Goal: Information Seeking & Learning: Learn about a topic

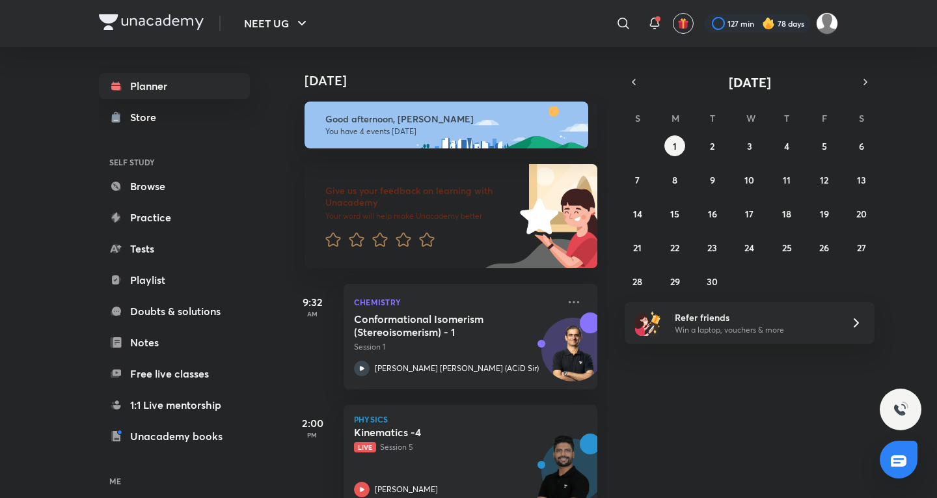
scroll to position [275, 0]
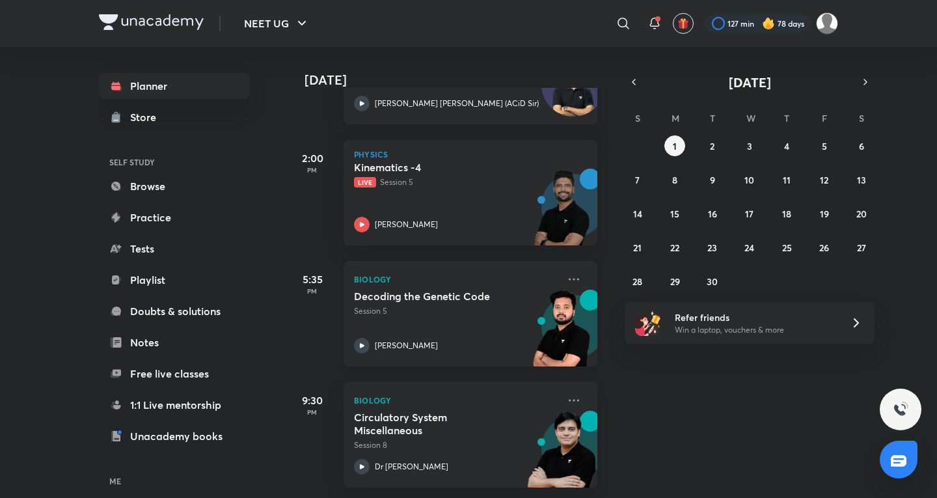
click at [491, 307] on div "Decoding the Genetic Code Session 5 Pranav Pundarik" at bounding box center [456, 321] width 204 height 64
click at [566, 395] on icon at bounding box center [574, 400] width 16 height 16
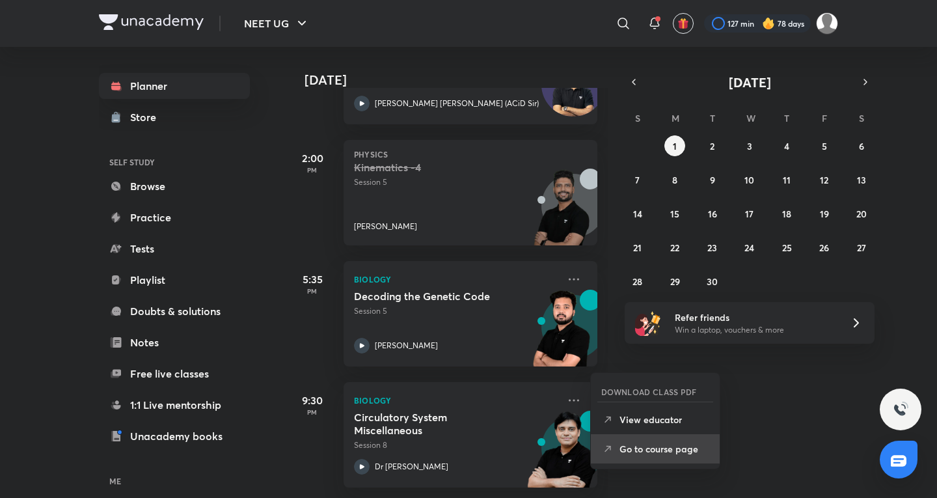
click at [640, 453] on p "Go to course page" at bounding box center [664, 449] width 90 height 14
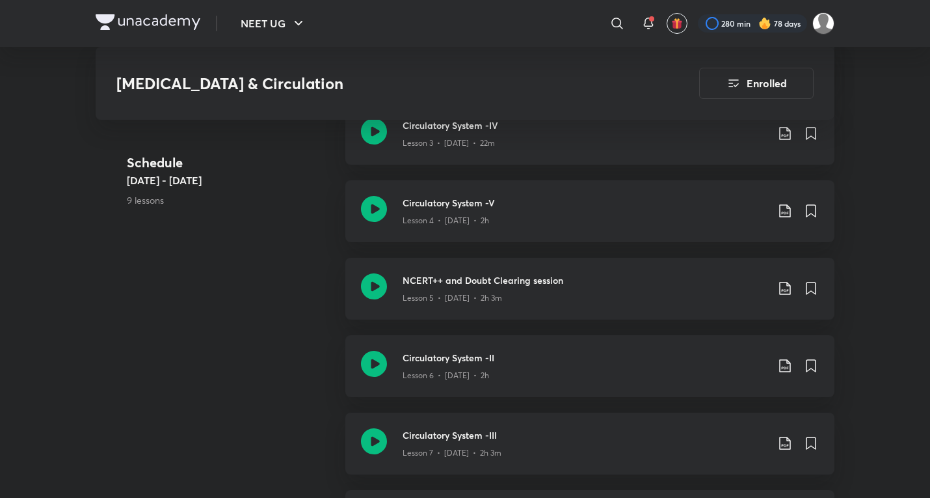
scroll to position [867, 0]
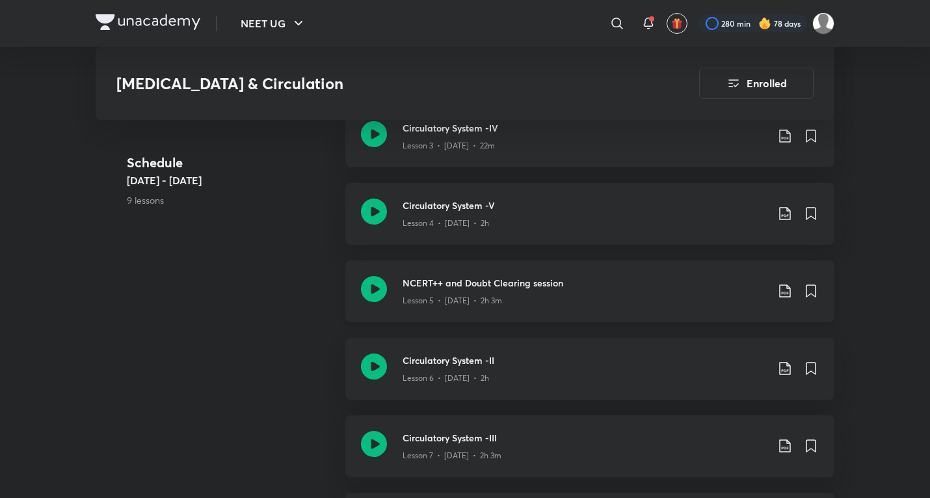
click at [541, 289] on div "Lesson 5 • [DATE] • 2h 3m" at bounding box center [585, 297] width 364 height 17
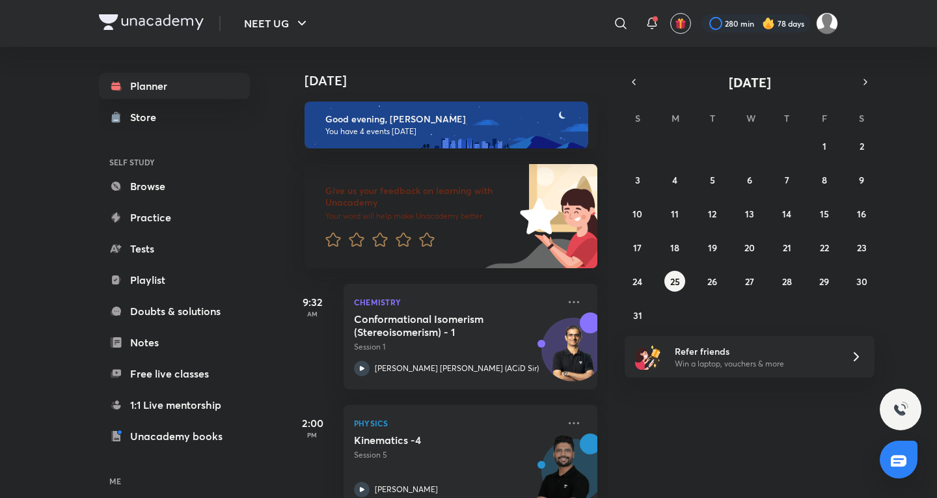
click at [873, 90] on div "August 2025" at bounding box center [750, 82] width 250 height 18
click at [870, 88] on button "button" at bounding box center [865, 82] width 18 height 18
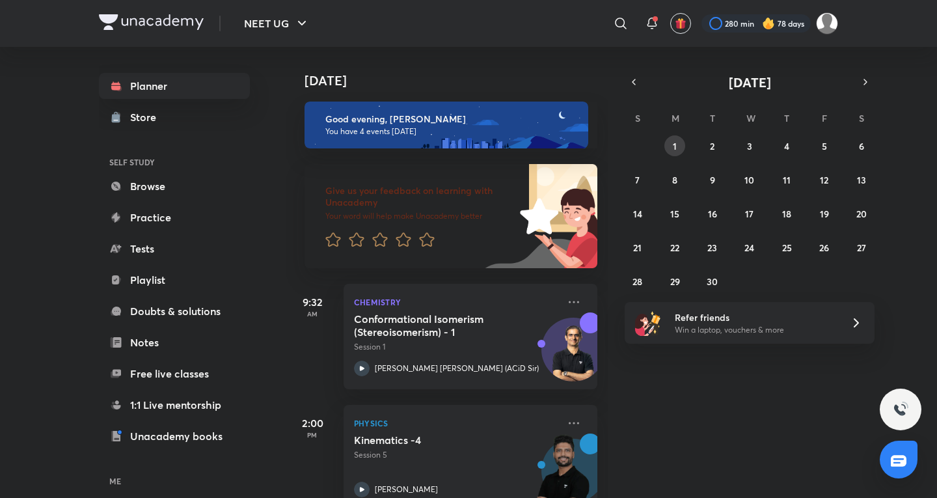
click at [666, 143] on button "1" at bounding box center [674, 145] width 21 height 21
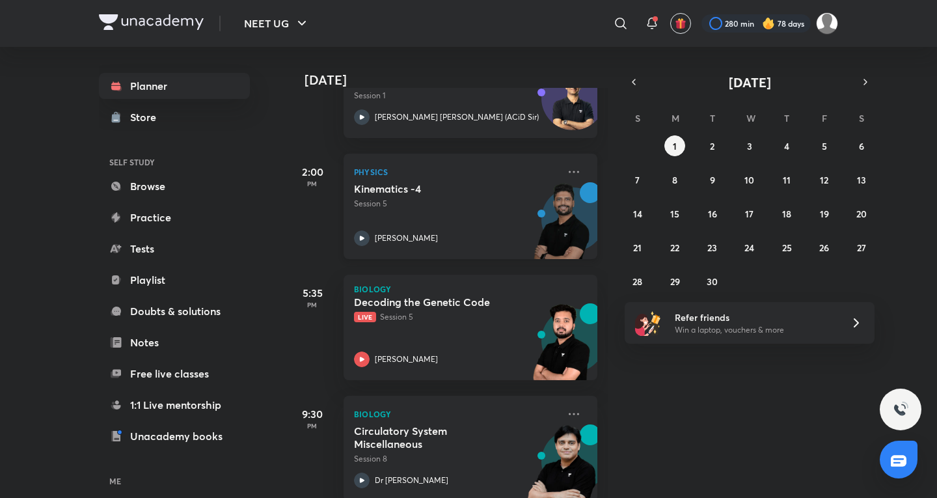
scroll to position [275, 0]
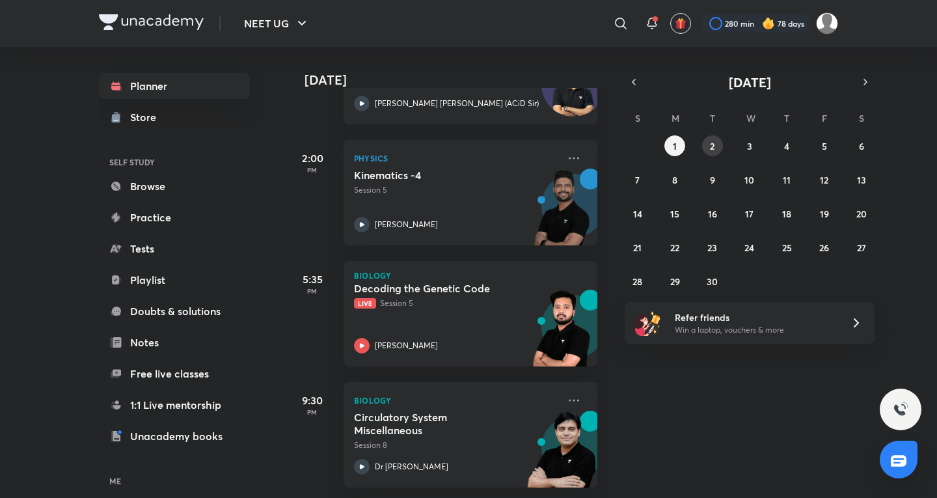
click at [708, 142] on button "2" at bounding box center [712, 145] width 21 height 21
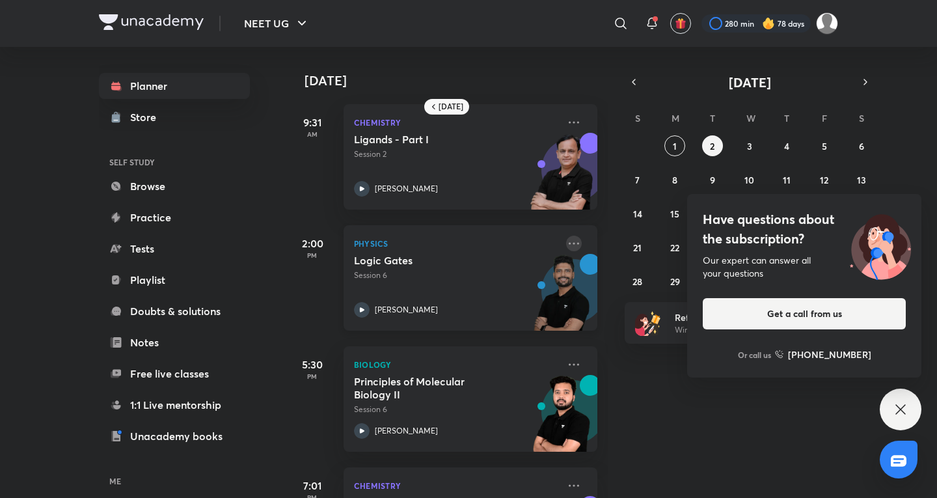
click at [569, 245] on icon at bounding box center [574, 243] width 16 height 16
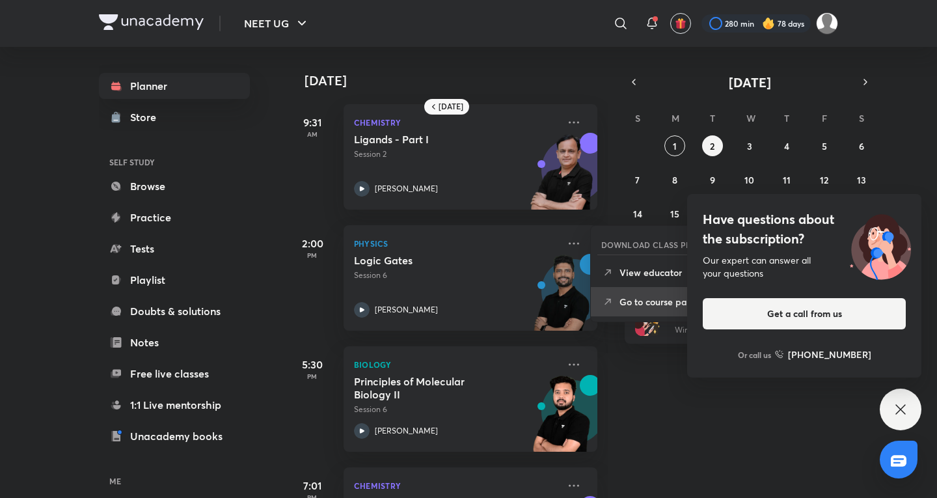
click at [634, 295] on p "Go to course page" at bounding box center [664, 302] width 90 height 14
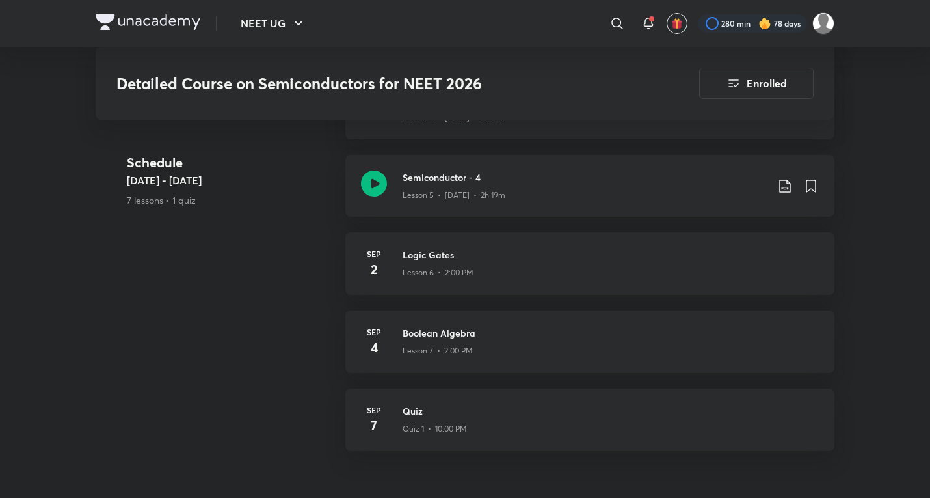
scroll to position [1002, 0]
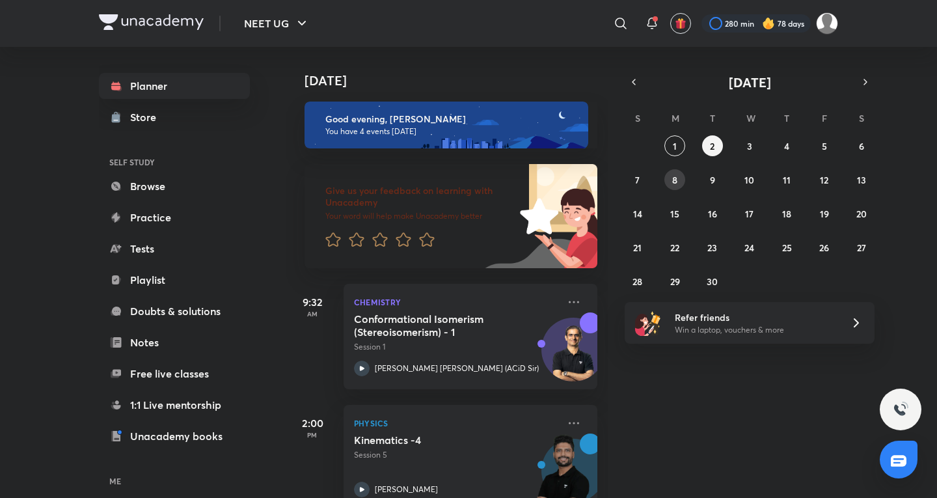
scroll to position [217, 0]
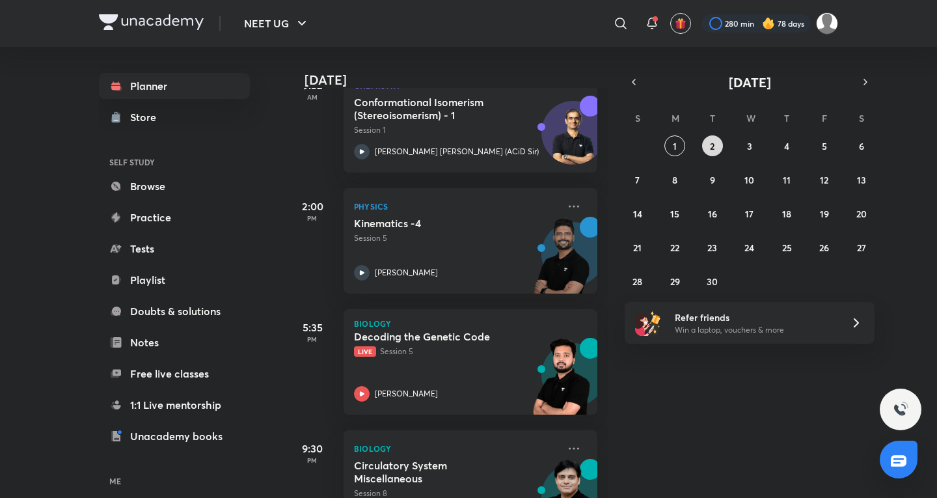
click at [717, 139] on button "2" at bounding box center [712, 145] width 21 height 21
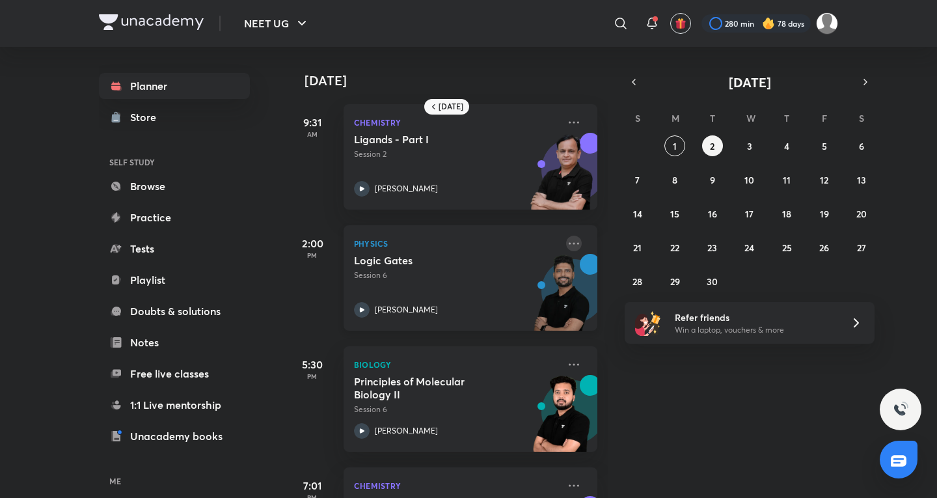
click at [566, 245] on icon at bounding box center [574, 243] width 16 height 16
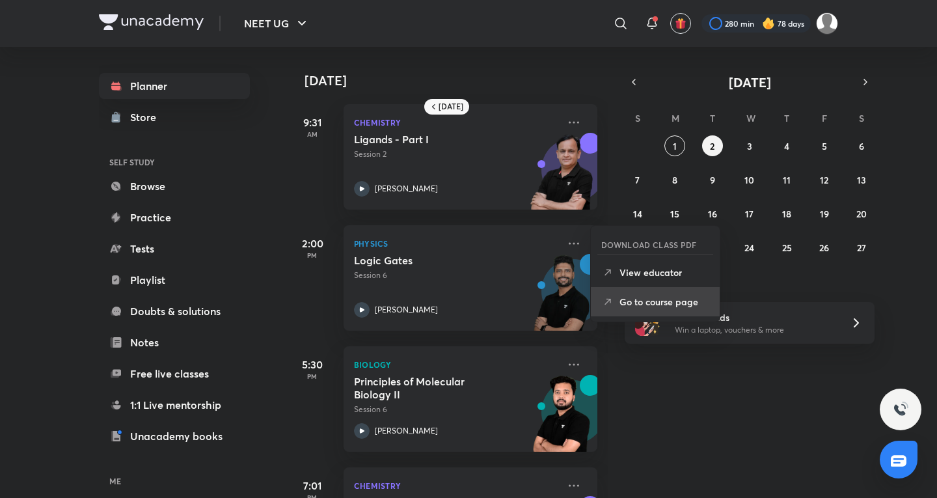
click at [657, 293] on li "Go to course page" at bounding box center [655, 301] width 129 height 29
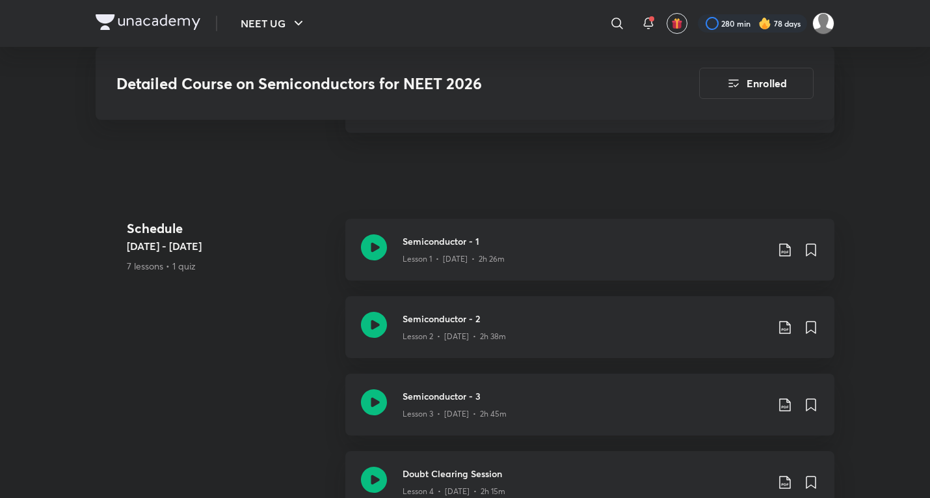
scroll to position [867, 0]
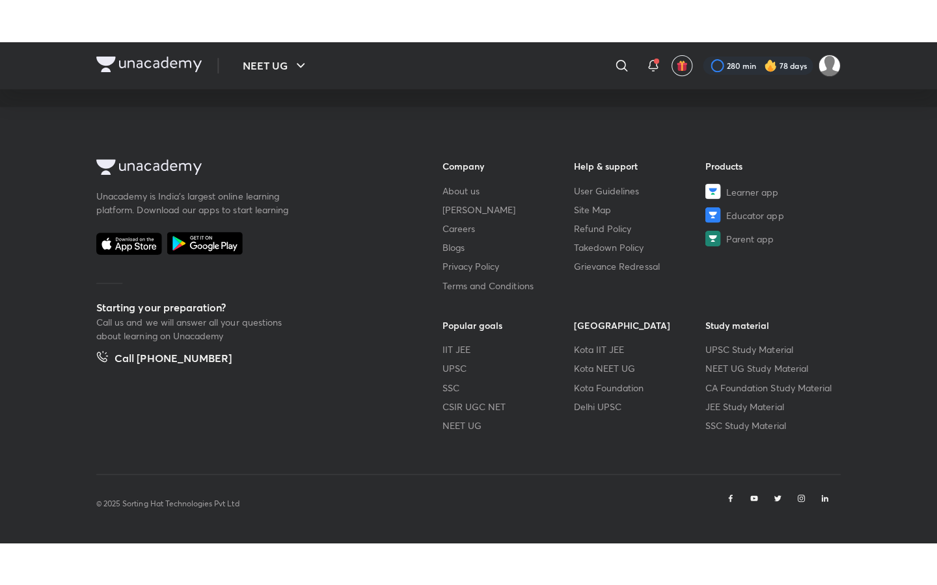
scroll to position [650, 0]
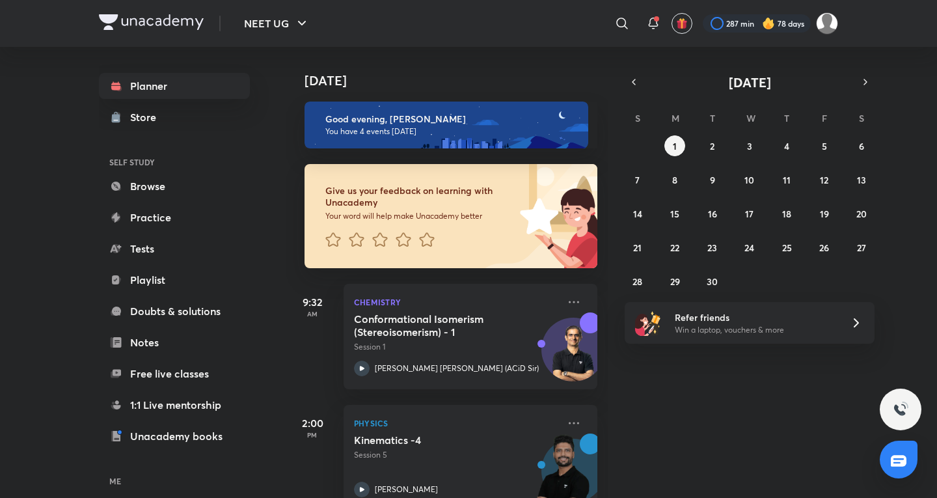
scroll to position [275, 0]
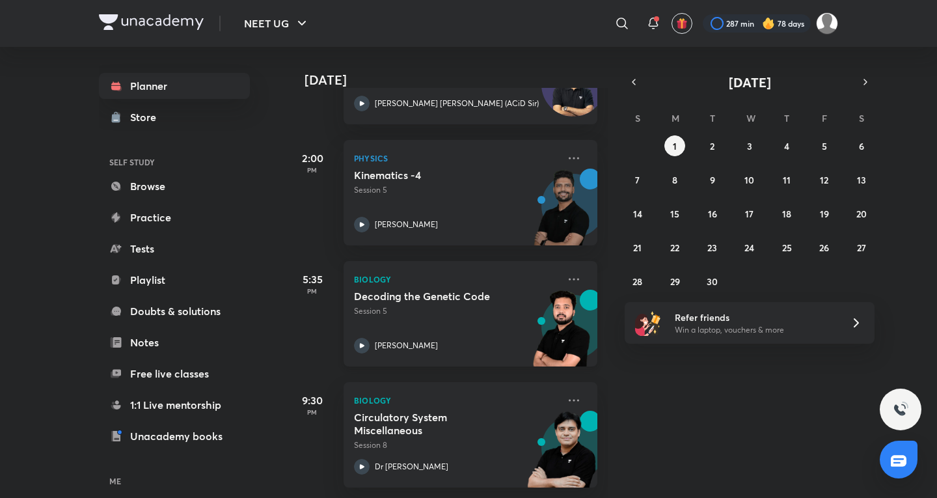
click at [430, 311] on div "Decoding the Genetic Code Session 5 Pranav Pundarik" at bounding box center [456, 321] width 204 height 64
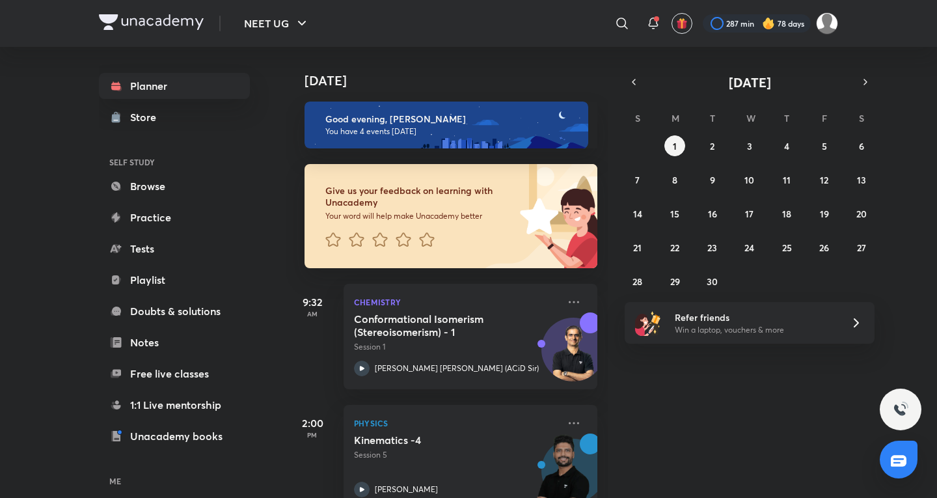
drag, startPoint x: 694, startPoint y: 439, endPoint x: 675, endPoint y: 433, distance: 20.6
click at [694, 439] on div "[DATE] Good evening, [PERSON_NAME] You have 4 events [DATE] Give us your feedba…" at bounding box center [610, 272] width 648 height 451
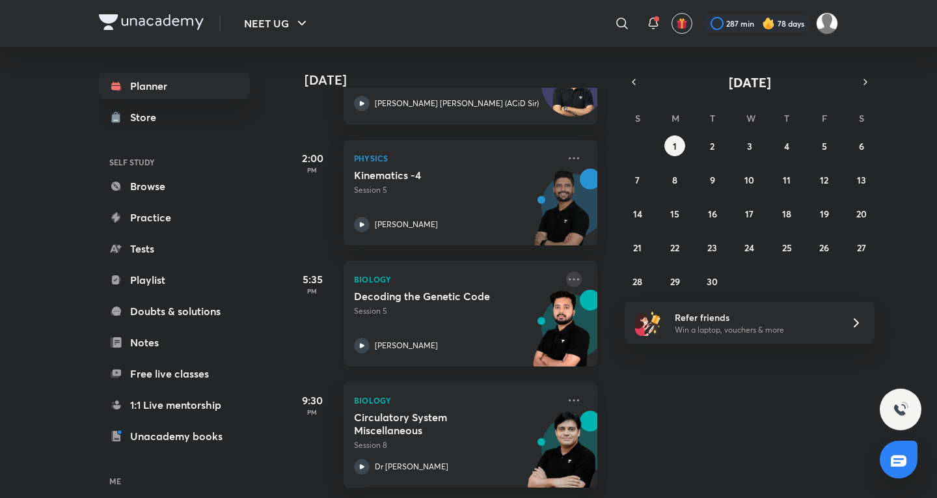
click at [566, 273] on icon at bounding box center [574, 279] width 16 height 16
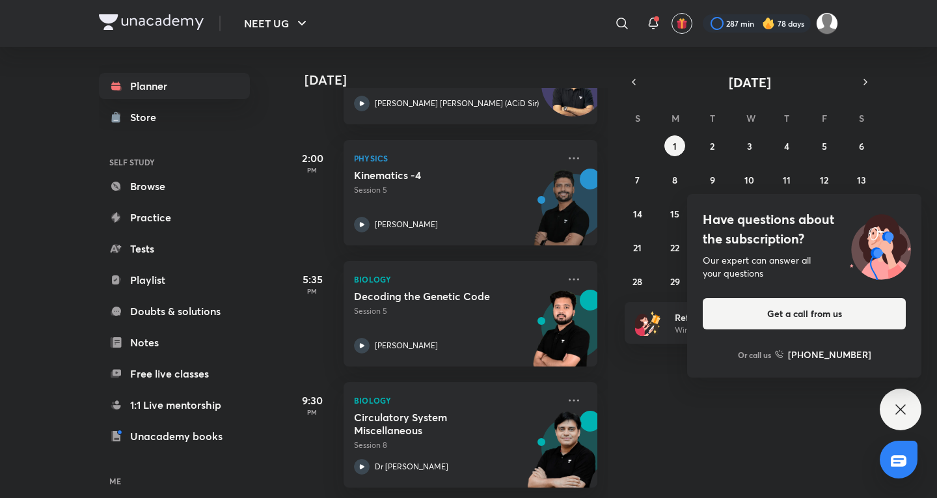
click at [741, 427] on div "[DATE] Good evening, [PERSON_NAME] You have 4 events [DATE] Give us your feedba…" at bounding box center [610, 272] width 648 height 451
click at [901, 421] on div "Have questions about the subscription? Our expert can answer all your questions…" at bounding box center [901, 409] width 42 height 42
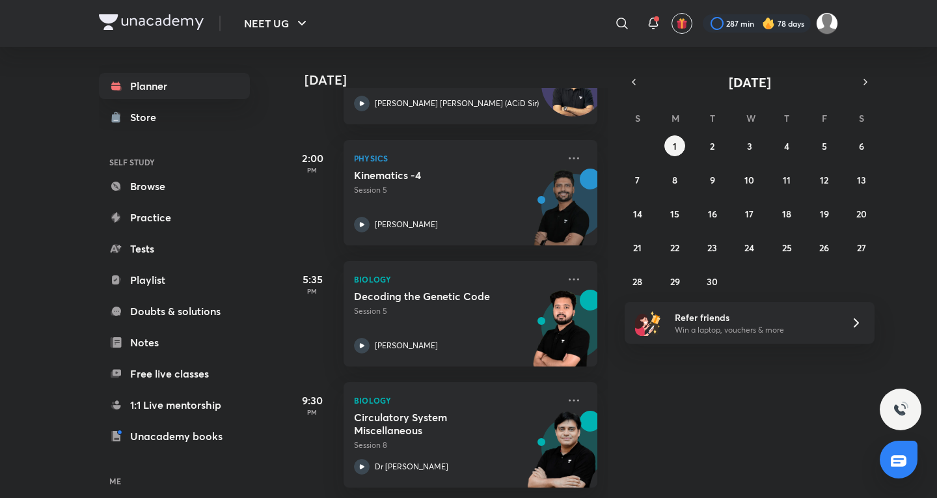
click at [740, 405] on div "[DATE] Good evening, [PERSON_NAME] You have 4 events [DATE] Give us your feedba…" at bounding box center [610, 272] width 648 height 451
click at [483, 312] on div "Decoding the Genetic Code Session 5 [PERSON_NAME]" at bounding box center [456, 321] width 204 height 64
click at [566, 392] on icon at bounding box center [574, 400] width 16 height 16
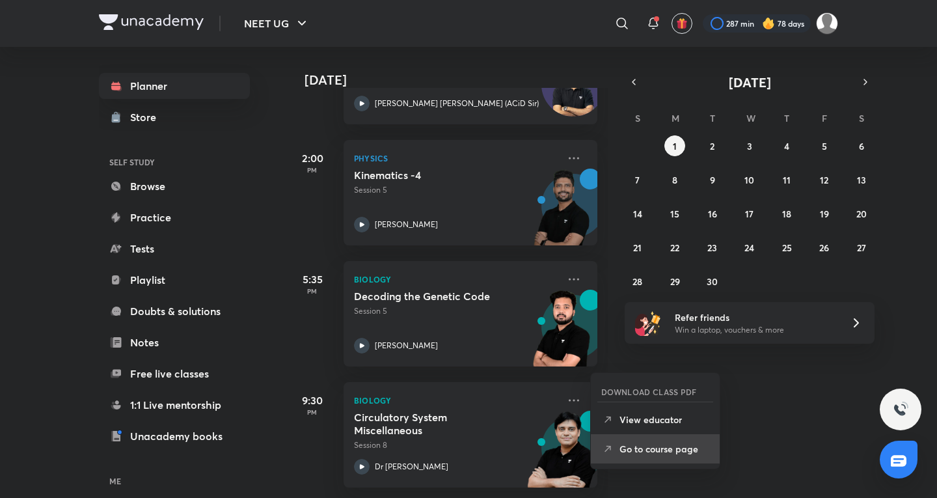
click at [638, 450] on p "Go to course page" at bounding box center [664, 449] width 90 height 14
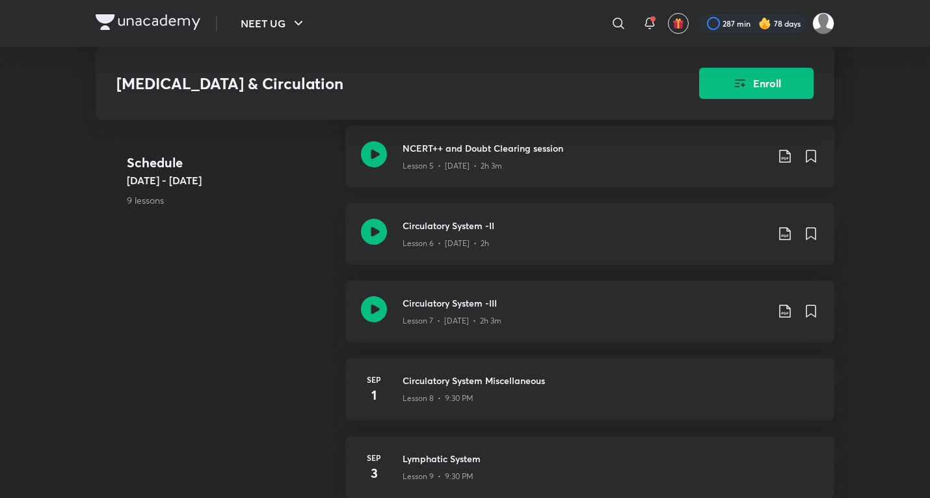
click at [541, 141] on h3 "NCERT++ and Doubt Clearing session" at bounding box center [585, 148] width 364 height 14
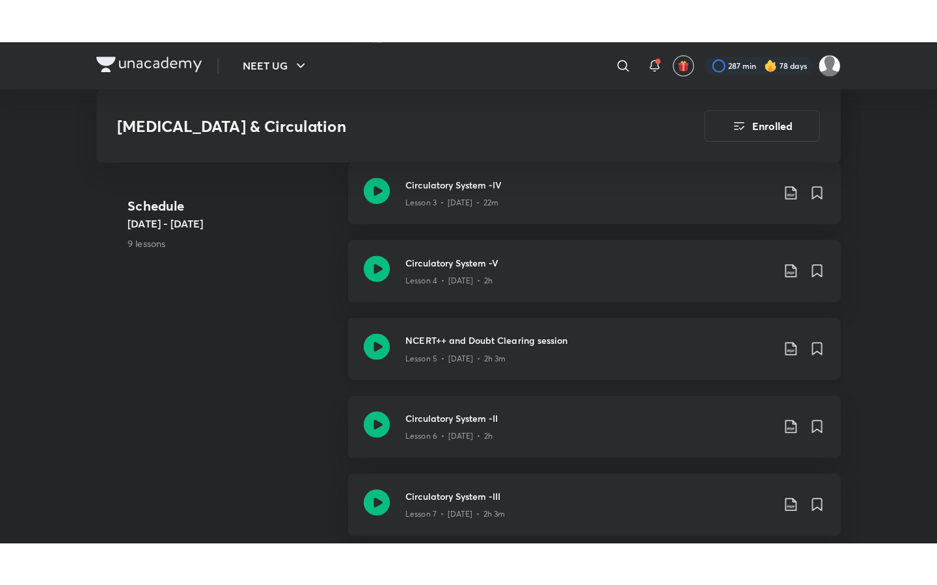
scroll to position [1001, 0]
